Goal: Participate in discussion: Engage in conversation with other users on a specific topic

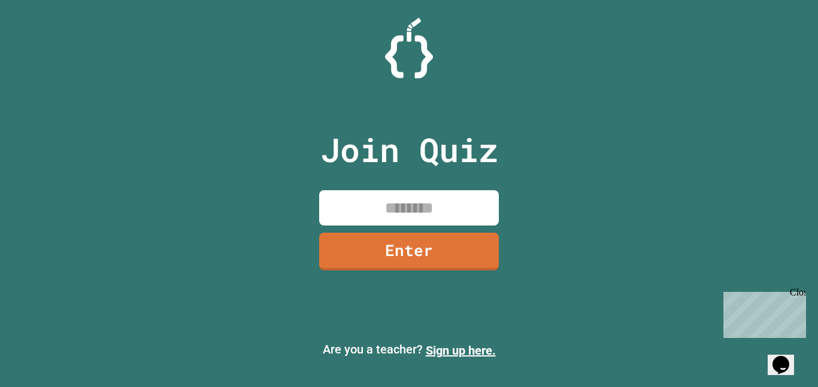
click at [353, 194] on input at bounding box center [409, 207] width 180 height 35
type input "********"
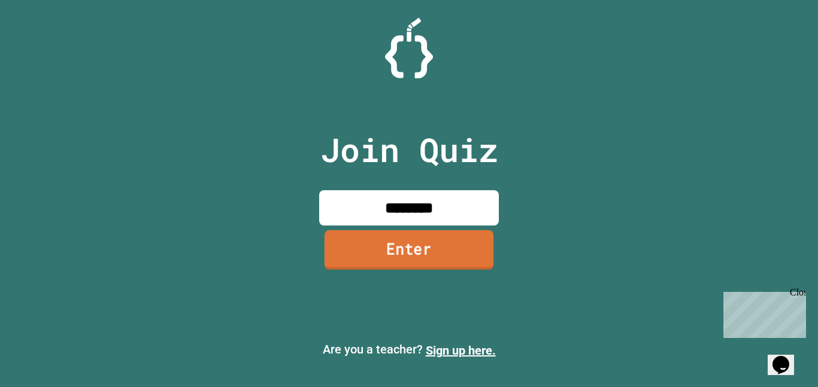
click at [328, 267] on link "Enter" at bounding box center [409, 251] width 169 height 40
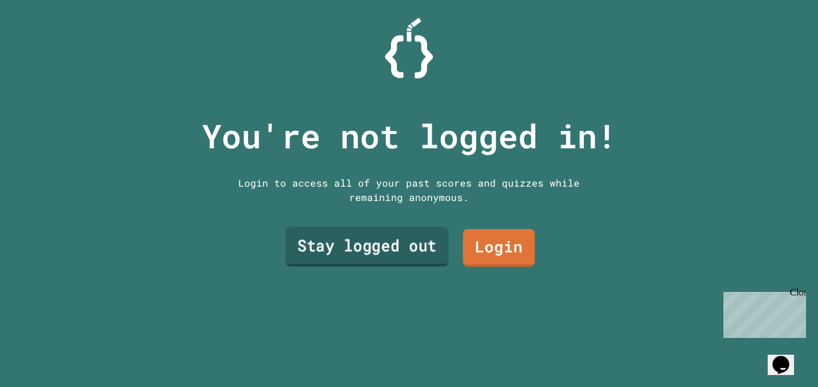
click at [403, 234] on link "Stay logged out" at bounding box center [367, 248] width 163 height 40
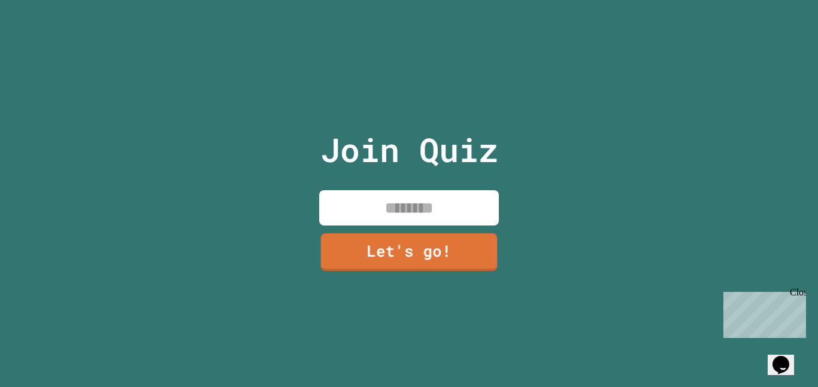
click at [389, 220] on input at bounding box center [409, 207] width 180 height 35
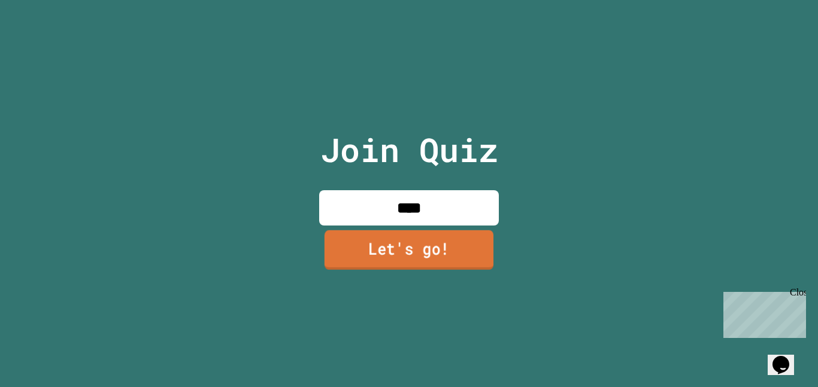
type input "****"
click at [395, 255] on link "Let's go!" at bounding box center [409, 251] width 169 height 40
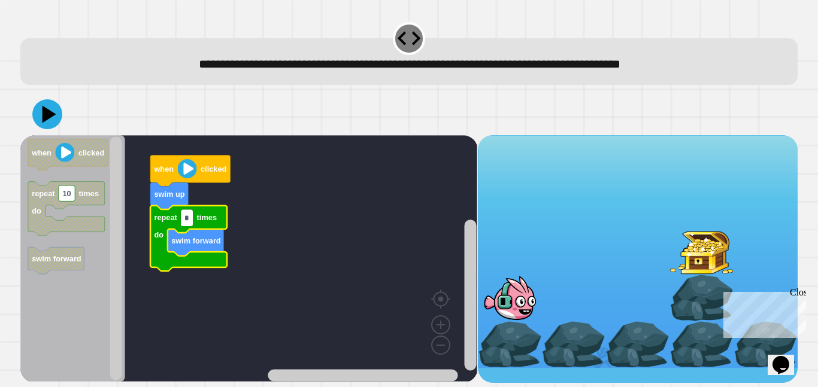
type input "*"
click at [35, 111] on button at bounding box center [47, 114] width 30 height 30
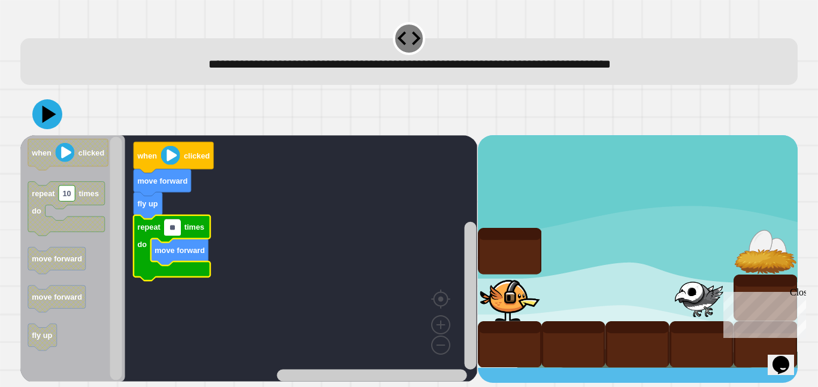
click at [176, 226] on input "**" at bounding box center [172, 228] width 16 height 16
type input "*"
click at [51, 119] on icon at bounding box center [47, 114] width 30 height 30
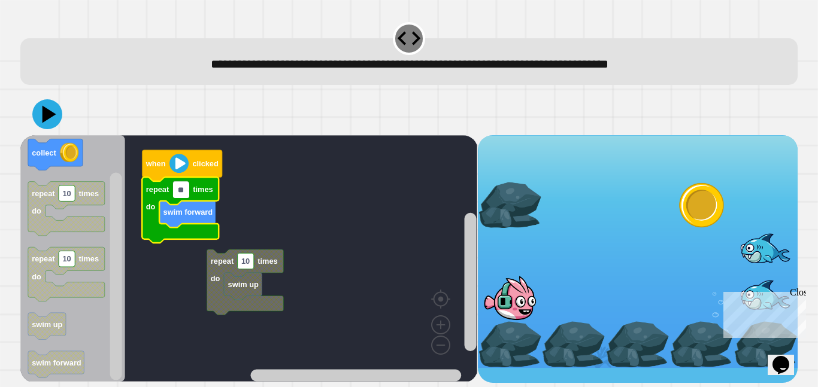
click at [179, 186] on input "**" at bounding box center [181, 191] width 16 height 16
click at [181, 190] on input "**" at bounding box center [181, 191] width 16 height 16
type input "*"
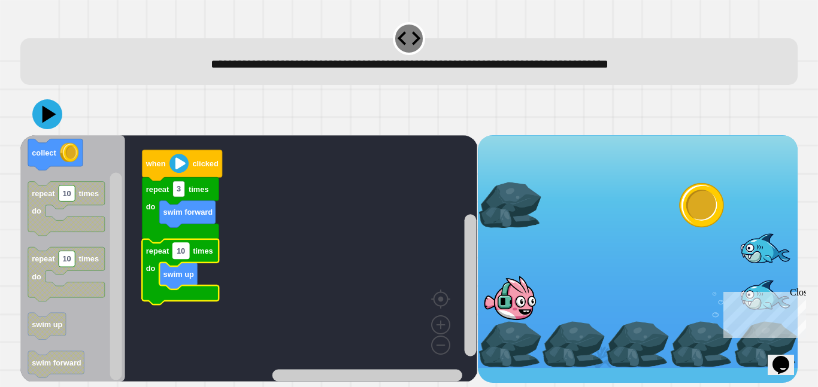
click at [180, 253] on text "10" at bounding box center [181, 251] width 8 height 9
type input "*"
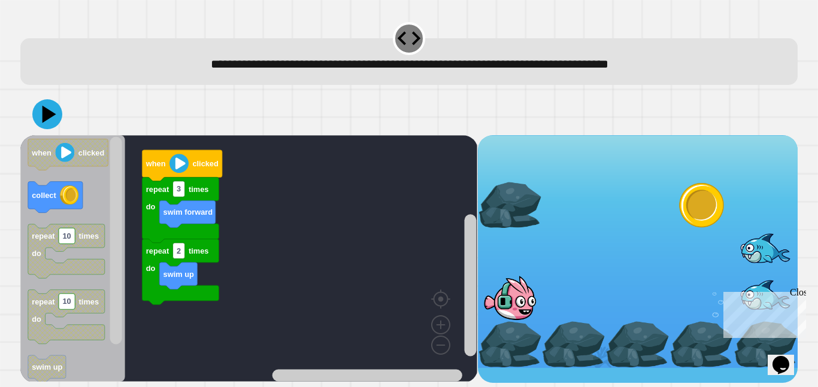
click at [164, 247] on div "when clicked repeat 3 times do swim forward repeat 2 times do swim up when clic…" at bounding box center [248, 259] width 457 height 248
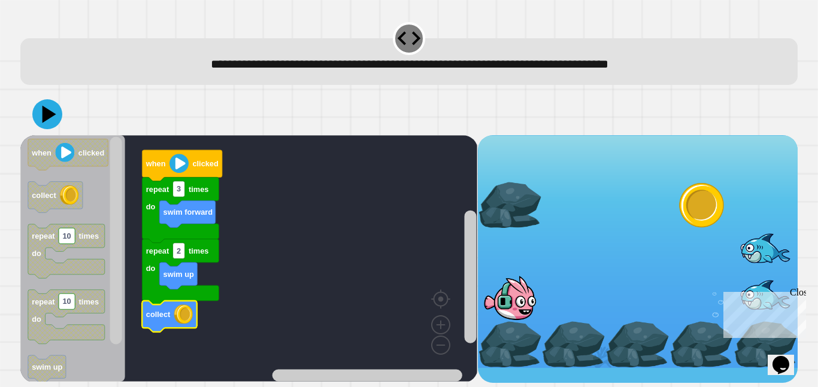
click at [38, 112] on icon at bounding box center [47, 114] width 30 height 30
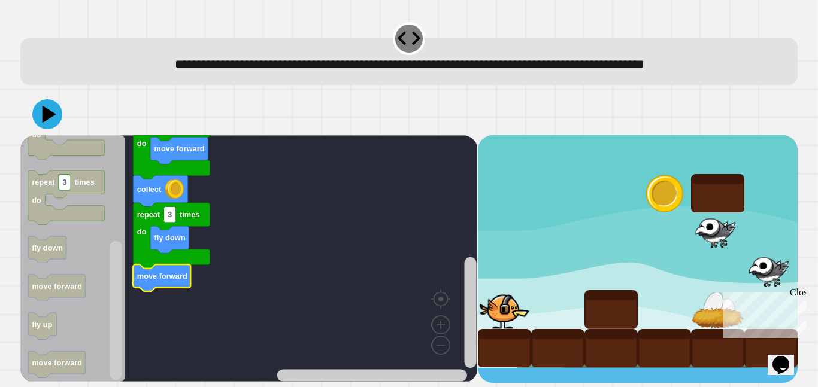
click at [38, 124] on icon at bounding box center [47, 114] width 30 height 30
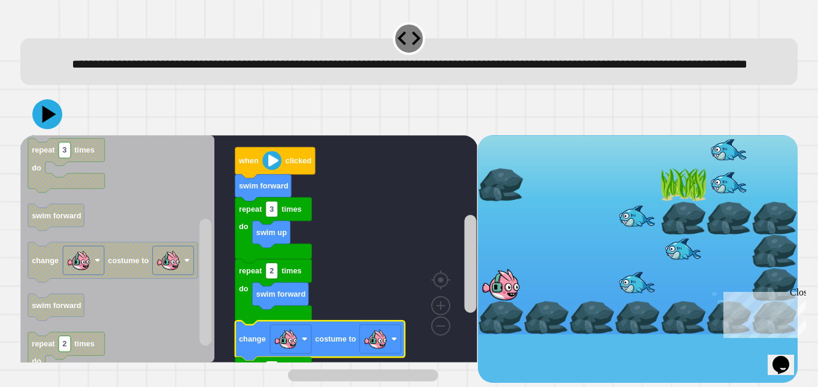
click at [373, 352] on image "Blockly Workspace" at bounding box center [376, 340] width 24 height 24
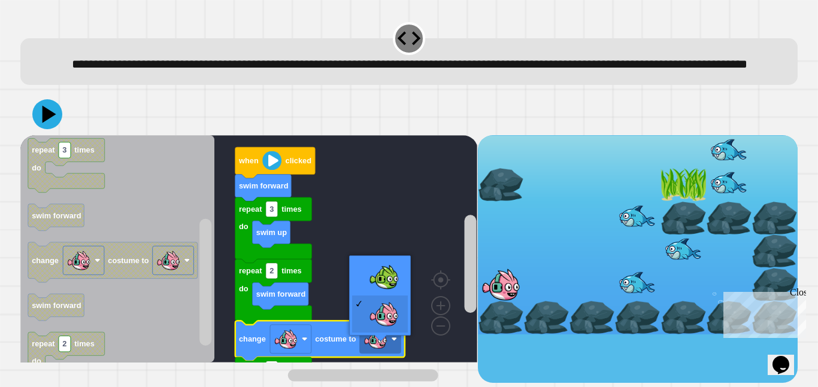
click at [377, 279] on rect "Blockly Workspace" at bounding box center [248, 249] width 457 height 228
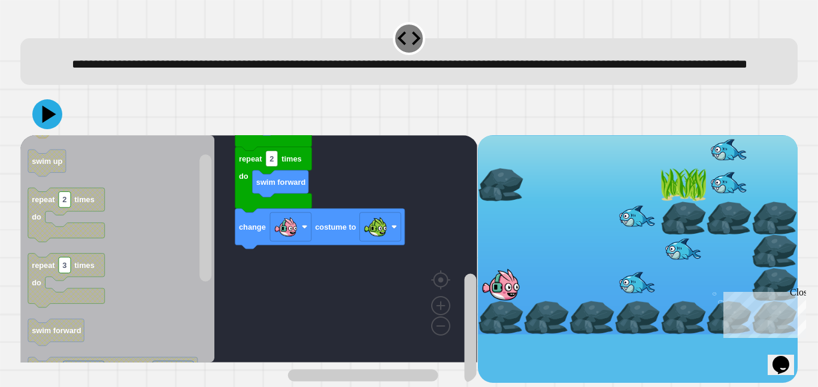
click at [38, 129] on icon at bounding box center [47, 114] width 30 height 30
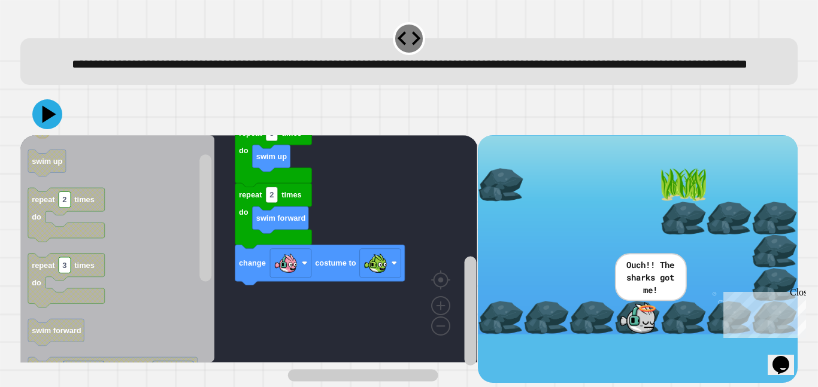
click at [265, 214] on icon "Blockly Workspace" at bounding box center [273, 216] width 77 height 66
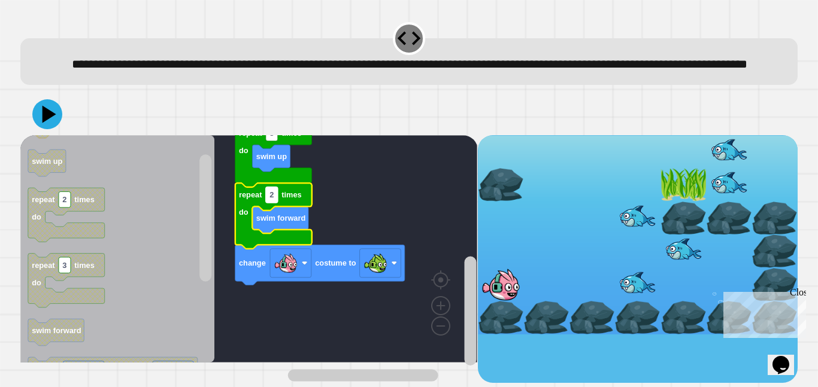
click at [269, 203] on rect "Blockly Workspace" at bounding box center [272, 195] width 12 height 16
type input "*"
click at [46, 123] on icon at bounding box center [50, 113] width 14 height 17
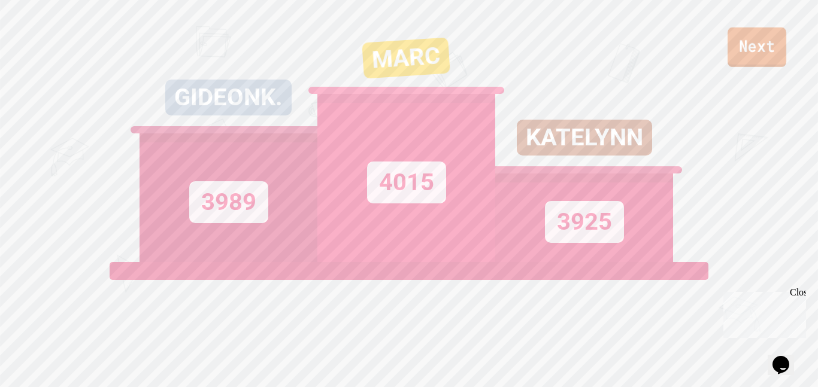
click at [750, 66] on link "Next" at bounding box center [757, 48] width 59 height 40
